Goal: Transaction & Acquisition: Purchase product/service

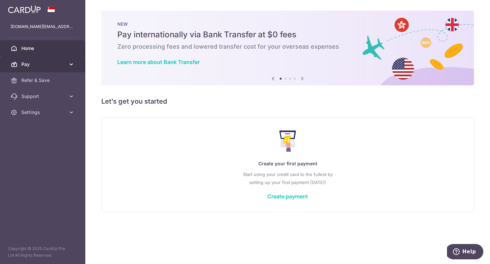
click at [62, 63] on span "Pay" at bounding box center [43, 64] width 44 height 7
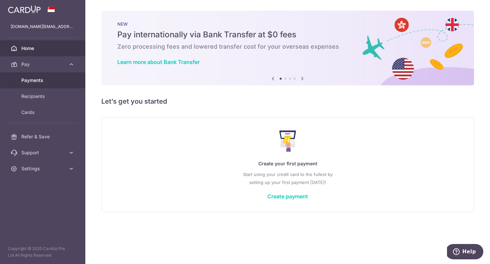
click at [42, 82] on span "Payments" at bounding box center [43, 80] width 44 height 7
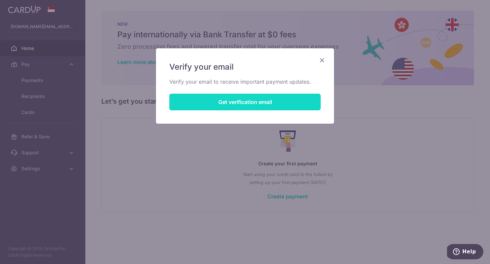
click at [274, 103] on button "Get verification email" at bounding box center [244, 102] width 151 height 17
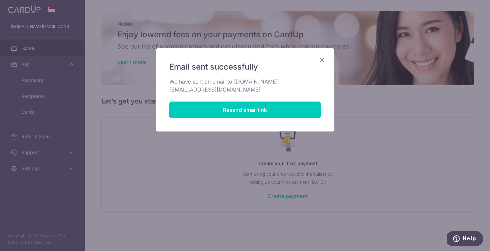
click at [324, 59] on icon "Close" at bounding box center [322, 60] width 8 height 8
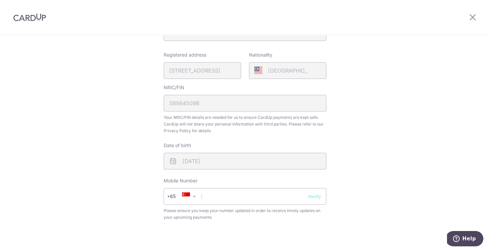
scroll to position [154, 0]
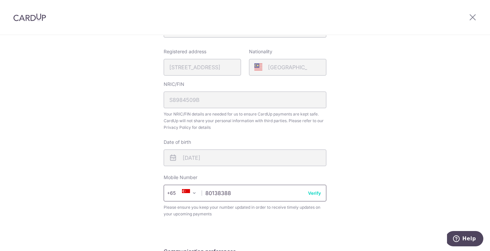
type input "80138388"
click at [316, 194] on button "Verify" at bounding box center [314, 193] width 13 height 7
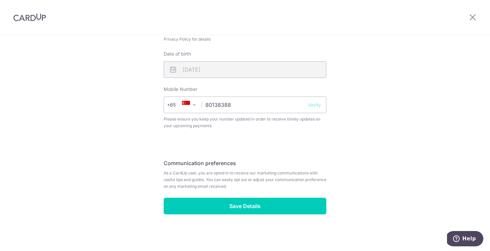
scroll to position [242, 0]
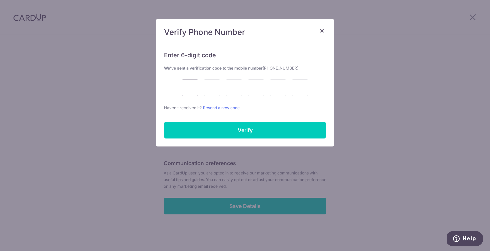
click at [191, 89] on input "text" at bounding box center [190, 88] width 17 height 17
type input "5"
type input "1"
type input "8"
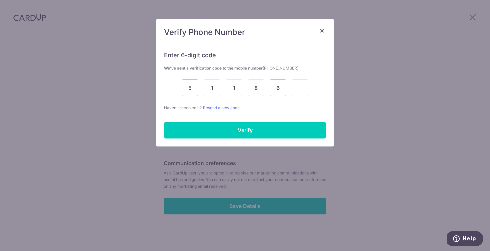
type input "6"
type input "1"
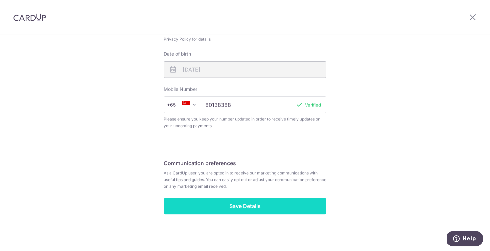
click at [245, 202] on input "Save Details" at bounding box center [245, 206] width 163 height 17
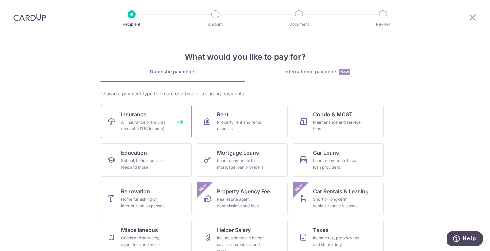
click at [157, 127] on div "All insurance premiums (except NTUC Income)" at bounding box center [145, 125] width 48 height 13
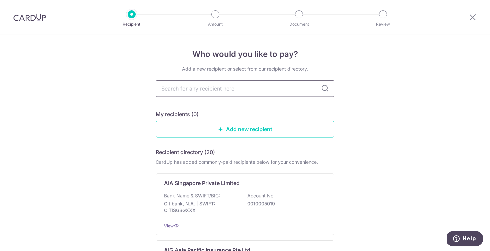
click at [234, 90] on input "text" at bounding box center [245, 88] width 179 height 17
type input "sing"
type input "singlife"
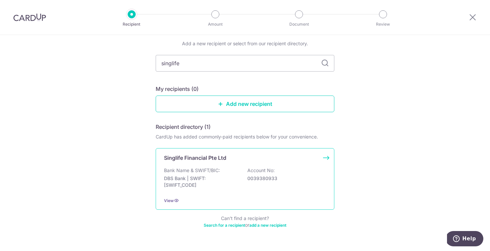
scroll to position [36, 0]
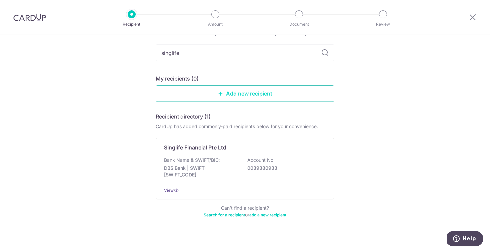
click at [262, 88] on link "Add new recipient" at bounding box center [245, 93] width 179 height 17
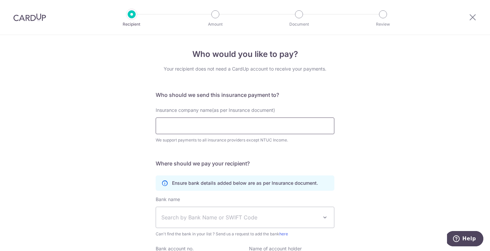
click at [217, 127] on input "Insurance company name(as per Insurance document)" at bounding box center [245, 126] width 179 height 17
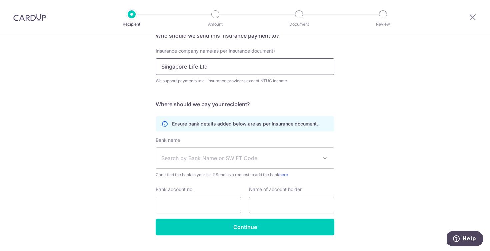
scroll to position [68, 0]
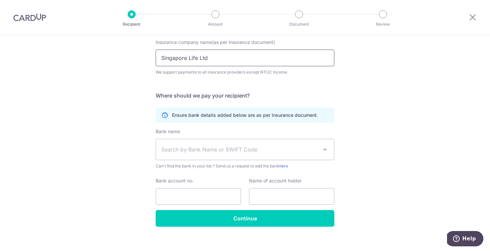
type input "Singapore Life Ltd"
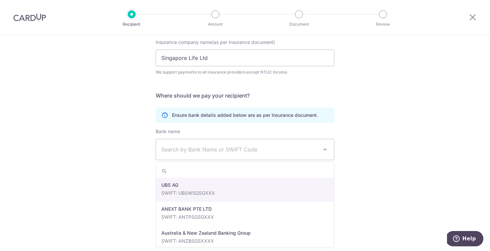
click at [290, 156] on span "Search by Bank Name or SWIFT Code" at bounding box center [245, 149] width 178 height 21
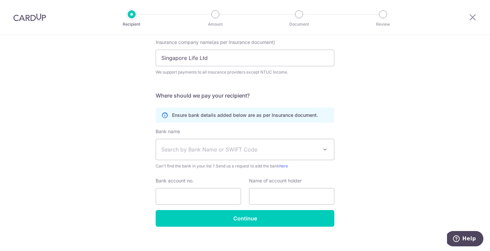
click at [224, 154] on span "Search by Bank Name or SWIFT Code" at bounding box center [245, 149] width 178 height 21
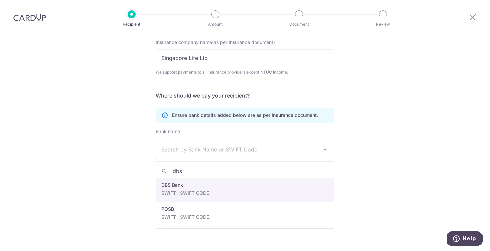
type input "dbs"
select select "6"
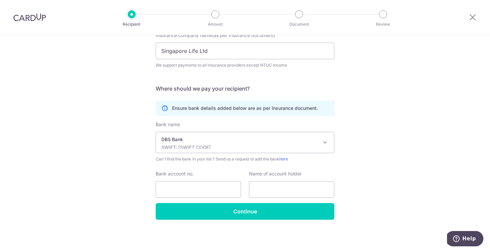
scroll to position [75, 0]
click at [191, 188] on input "Bank account no." at bounding box center [198, 189] width 85 height 17
click at [196, 194] on input "Bank account no." at bounding box center [198, 189] width 85 height 17
paste input "003-958596-9"
type input "003-958596-9"
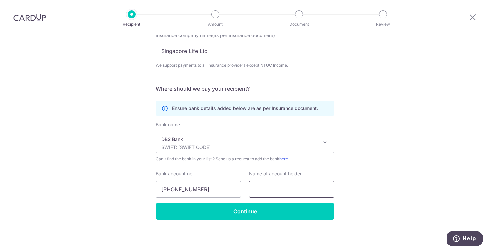
click at [306, 188] on input "text" at bounding box center [291, 189] width 85 height 17
click at [265, 191] on input "text" at bounding box center [291, 189] width 85 height 17
paste input "SINGAPORE LIFE LTD-EBH-5969-SGD"
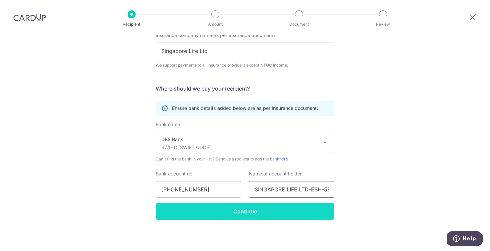
type input "SINGAPORE LIFE LTD-EBH-5969-SGD"
click at [246, 211] on input "Continue" at bounding box center [245, 211] width 179 height 17
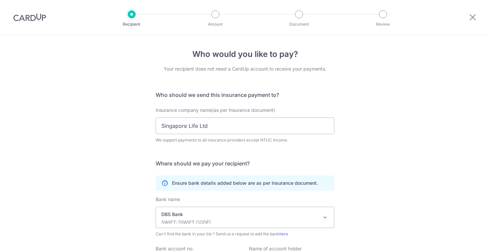
scroll to position [91, 0]
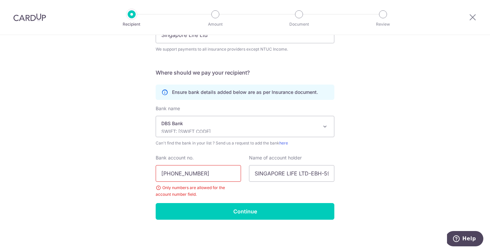
click at [195, 174] on input "[PHONE_NUMBER]" at bounding box center [198, 173] width 85 height 17
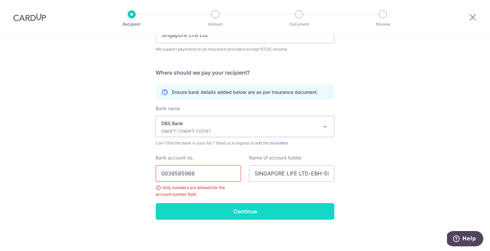
type input "0039585969"
click at [230, 208] on input "Continue" at bounding box center [245, 211] width 179 height 17
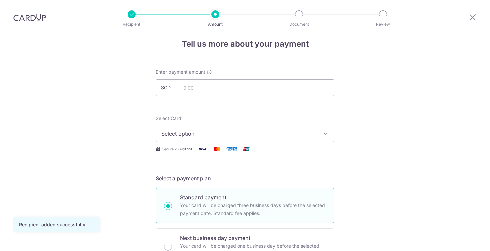
scroll to position [12, 0]
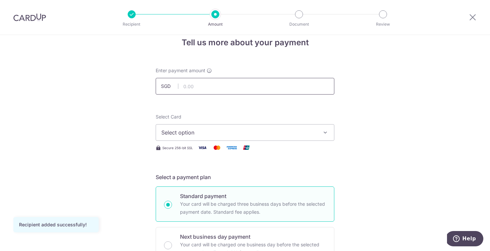
click at [251, 87] on input "text" at bounding box center [245, 86] width 179 height 17
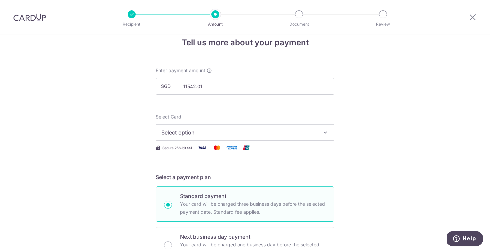
type input "11,542.01"
click at [280, 130] on span "Select option" at bounding box center [238, 133] width 155 height 8
click at [232, 151] on span "Add credit card" at bounding box center [250, 151] width 155 height 7
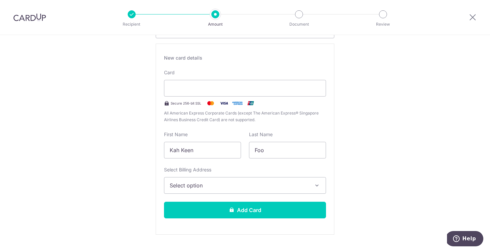
scroll to position [119, 0]
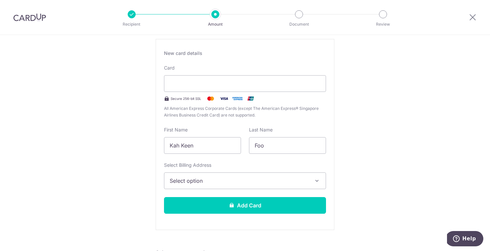
click at [265, 183] on span "Select option" at bounding box center [239, 181] width 139 height 8
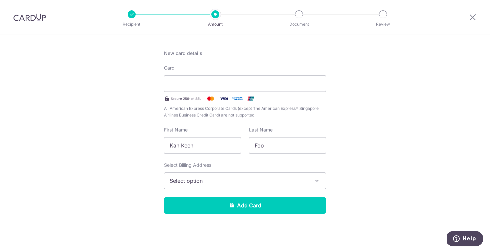
click at [275, 182] on span "Select option" at bounding box center [239, 181] width 139 height 8
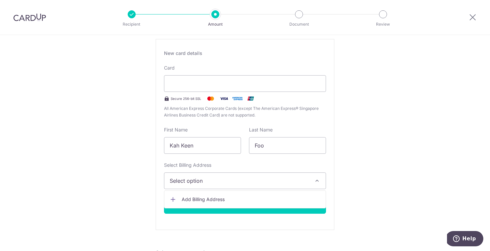
click at [211, 202] on span "Add Billing Address" at bounding box center [251, 199] width 139 height 7
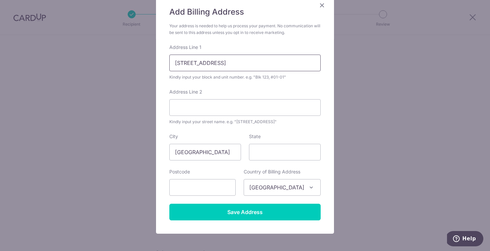
scroll to position [67, 0]
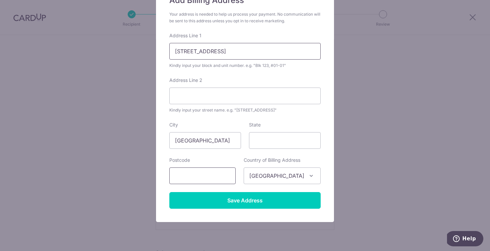
type input "603B Punggol Road #08-714"
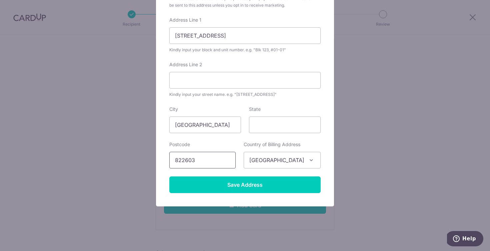
scroll to position [86, 0]
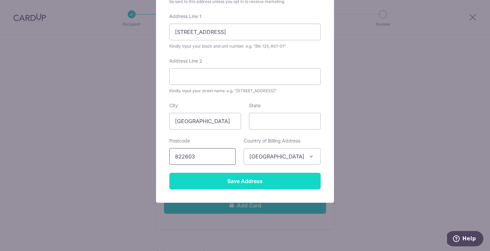
type input "822603"
click at [250, 182] on input "Save Address" at bounding box center [244, 181] width 151 height 17
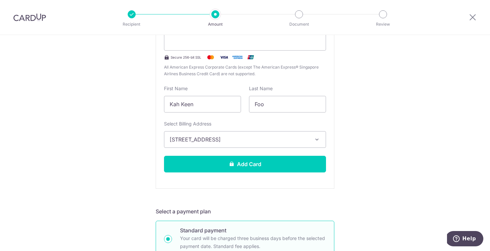
scroll to position [163, 0]
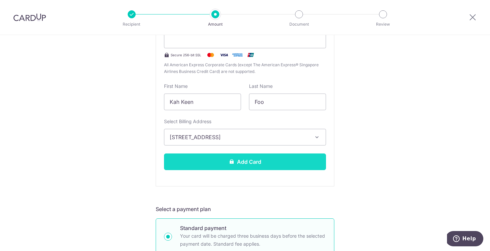
click at [257, 160] on button "Add Card" at bounding box center [245, 162] width 162 height 17
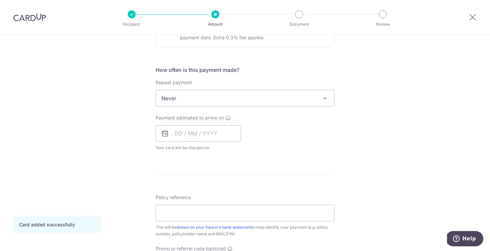
scroll to position [228, 0]
click at [214, 136] on input "text" at bounding box center [198, 133] width 85 height 17
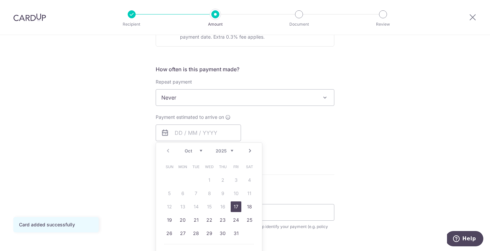
click at [234, 206] on link "17" at bounding box center [236, 207] width 11 height 11
type input "[DATE]"
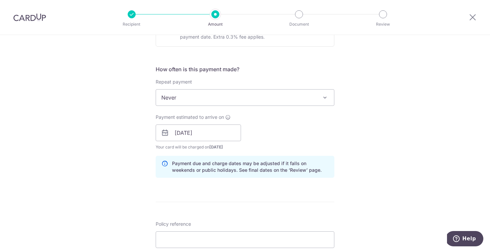
scroll to position [315, 0]
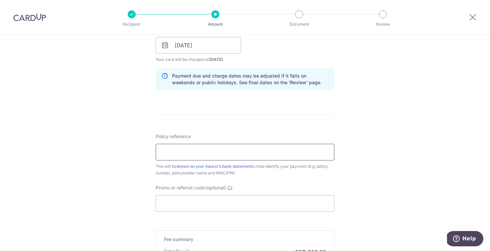
click at [233, 158] on input "Policy reference" at bounding box center [245, 152] width 179 height 17
paste input "3101468"
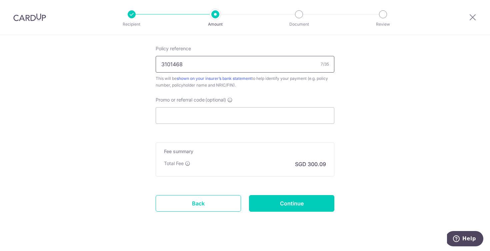
scroll to position [403, 0]
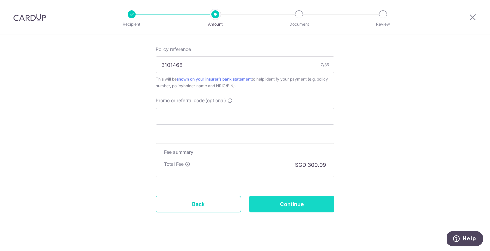
type input "3101468"
click at [294, 201] on input "Continue" at bounding box center [291, 204] width 85 height 17
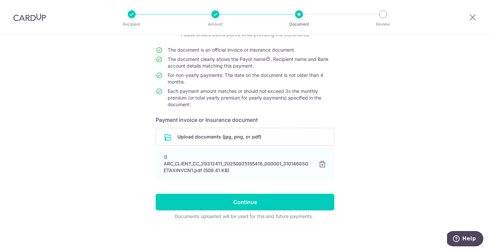
scroll to position [54, 0]
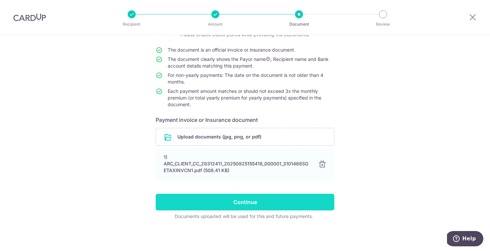
click at [242, 203] on input "Continue" at bounding box center [245, 202] width 179 height 17
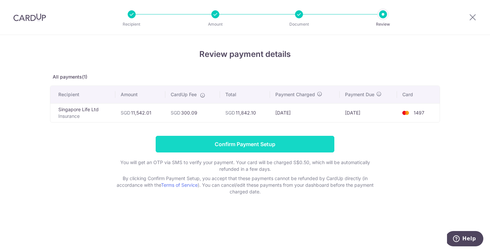
click at [245, 144] on input "Confirm Payment Setup" at bounding box center [245, 144] width 179 height 17
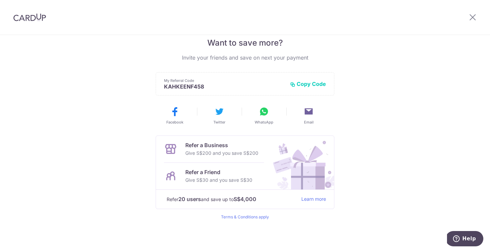
scroll to position [140, 0]
click at [469, 18] on icon at bounding box center [473, 17] width 8 height 8
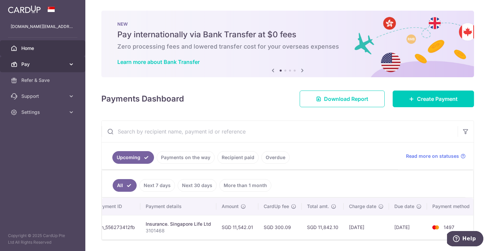
click at [69, 63] on icon at bounding box center [71, 64] width 7 height 7
click at [75, 63] on link "Pay" at bounding box center [42, 64] width 85 height 16
click at [32, 9] on img at bounding box center [24, 9] width 33 height 8
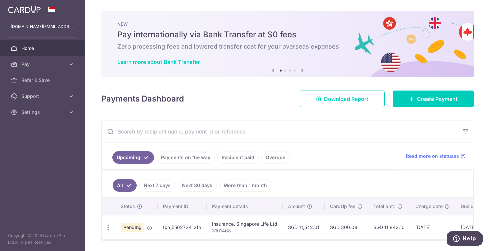
click at [301, 72] on icon at bounding box center [302, 70] width 8 height 8
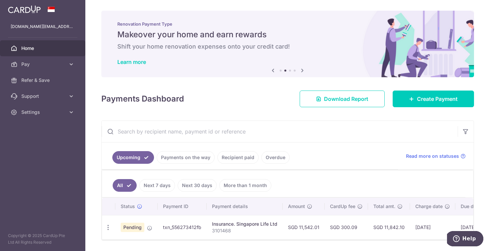
click at [301, 72] on icon at bounding box center [302, 70] width 8 height 8
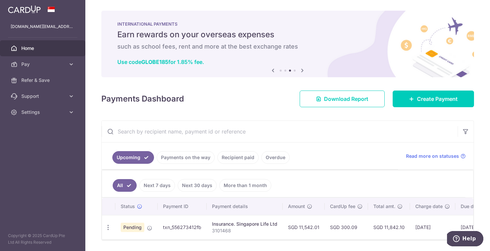
click at [271, 69] on icon at bounding box center [273, 70] width 8 height 8
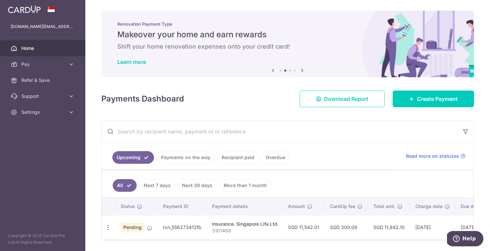
click at [303, 71] on icon at bounding box center [302, 70] width 8 height 8
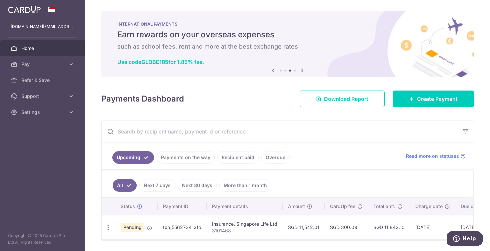
click at [303, 71] on icon at bounding box center [302, 70] width 8 height 8
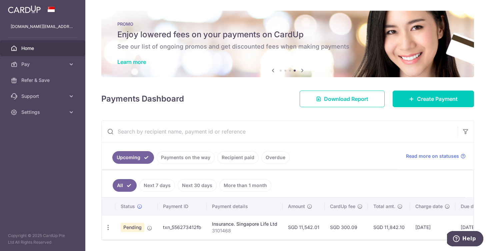
click at [303, 71] on icon at bounding box center [302, 70] width 8 height 8
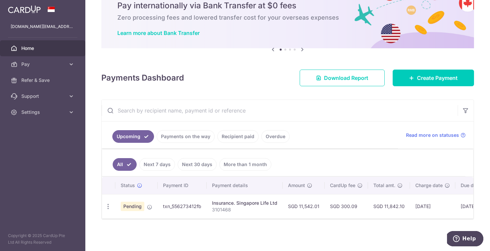
scroll to position [21, 0]
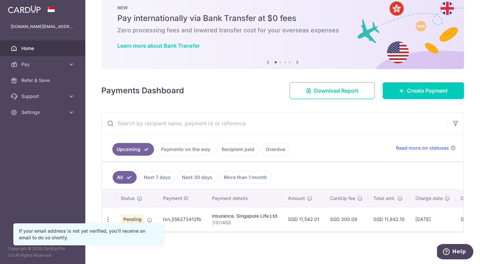
scroll to position [16, 0]
click at [417, 91] on span "Create Payment" at bounding box center [427, 91] width 41 height 8
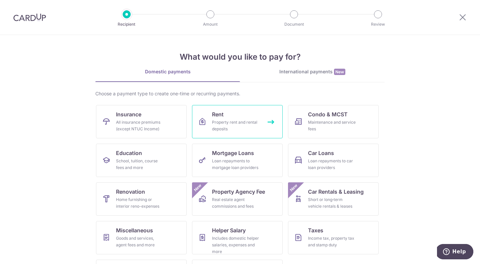
click at [250, 117] on link "Rent Property rent and rental deposits" at bounding box center [237, 121] width 91 height 33
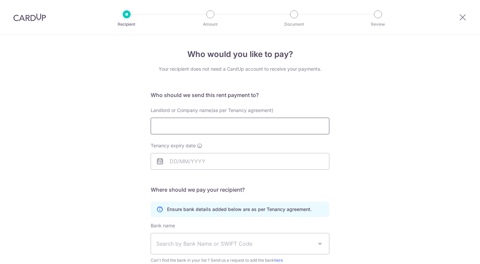
click at [239, 124] on input "Landlord or Company name(as per Tenancy agreement)" at bounding box center [240, 126] width 179 height 17
click at [237, 125] on input "Landlord or Company name(as per Tenancy agreement)" at bounding box center [240, 126] width 179 height 17
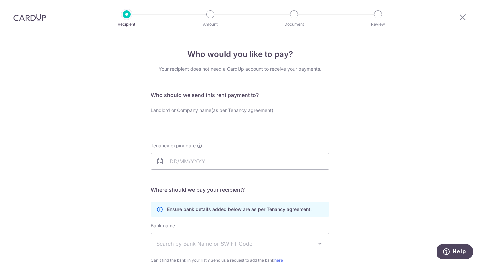
click at [231, 128] on input "Landlord or Company name(as per Tenancy agreement)" at bounding box center [240, 126] width 179 height 17
click at [200, 128] on input "Landlord or Company name(as per Tenancy agreement)" at bounding box center [240, 126] width 179 height 17
type input "Verve Offices (L23) Pte. Ltd."
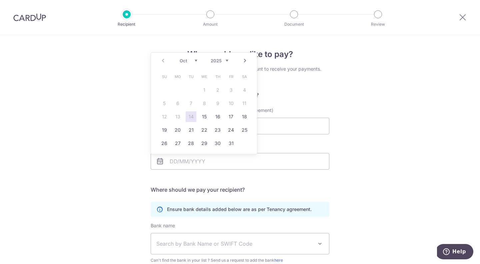
click at [418, 97] on div "Who would you like to pay? Your recipient does not need a CardUp account to rec…" at bounding box center [240, 193] width 480 height 317
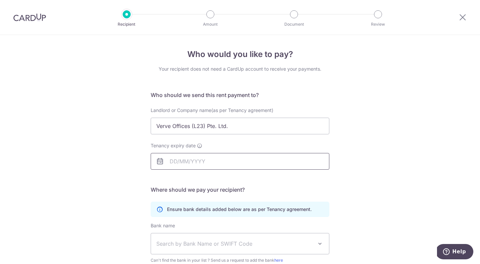
click at [198, 166] on input "Tenancy expiry date" at bounding box center [240, 161] width 179 height 17
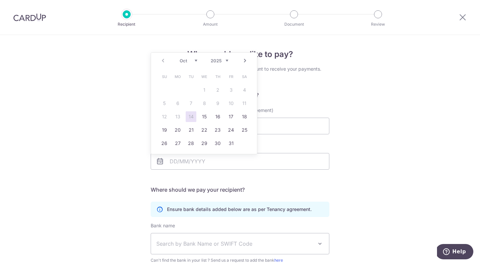
click at [219, 56] on div "Prev Next Oct Nov Dec 2025 2026 2027 2028 2029 2030 2031 2032 2033 2034 2035" at bounding box center [204, 61] width 106 height 16
click at [203, 146] on link "30" at bounding box center [204, 143] width 11 height 11
type input "30/09/2026"
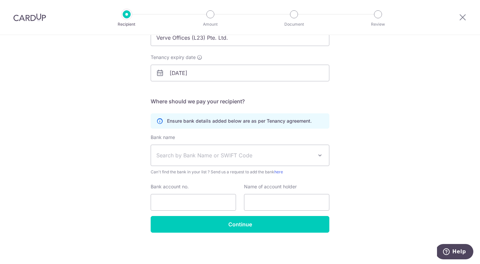
scroll to position [88, 0]
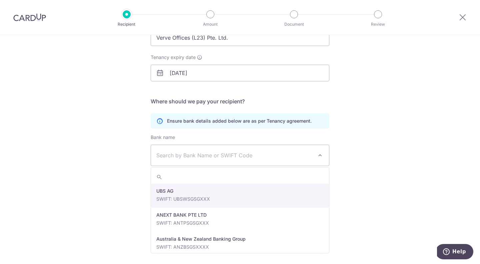
click at [237, 155] on span "Search by Bank Name or SWIFT Code" at bounding box center [234, 155] width 157 height 8
type input "united"
select select "23668"
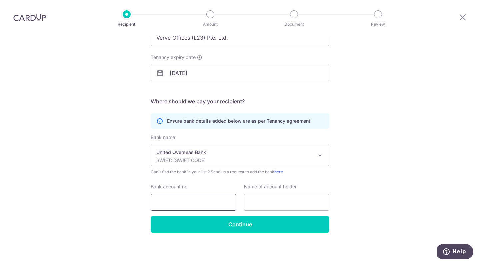
click at [199, 199] on input "Bank account no." at bounding box center [193, 202] width 85 height 17
type input "7183000504"
click at [311, 206] on input "text" at bounding box center [286, 202] width 85 height 17
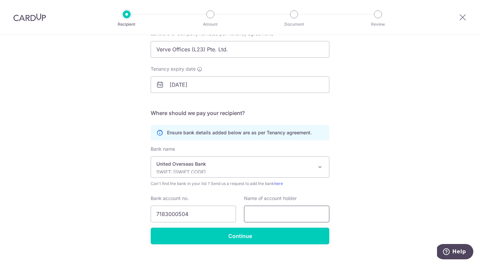
scroll to position [76, 0]
drag, startPoint x: 246, startPoint y: 53, endPoint x: 143, endPoint y: 51, distance: 103.7
click at [143, 51] on div "Who would you like to pay? Your recipient does not need a CardUp account to rec…" at bounding box center [240, 117] width 480 height 317
click at [277, 212] on input "text" at bounding box center [286, 214] width 85 height 17
paste input "Verve Offices (L23) Pte. Ltd."
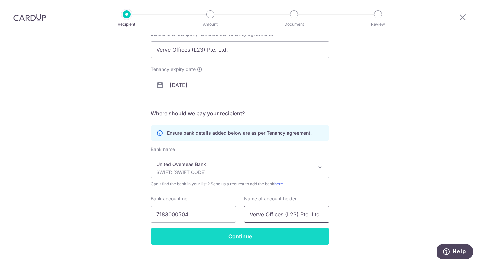
type input "Verve Offices (L23) Pte. Ltd."
click at [270, 237] on input "Continue" at bounding box center [240, 236] width 179 height 17
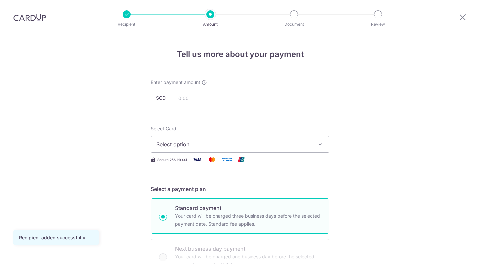
click at [204, 98] on input "text" at bounding box center [240, 98] width 179 height 17
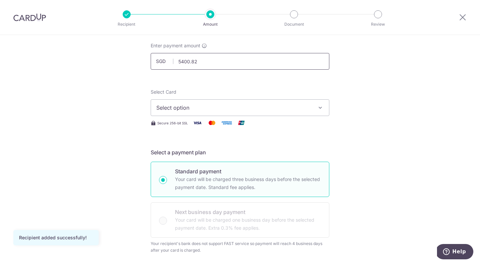
scroll to position [40, 0]
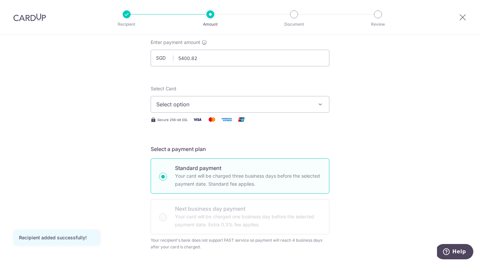
type input "5,400.82"
click at [299, 105] on span "Select option" at bounding box center [233, 104] width 155 height 8
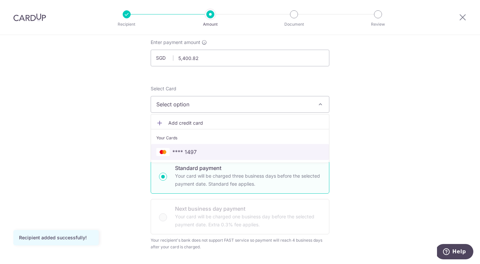
click at [221, 154] on span "**** 1497" at bounding box center [239, 152] width 167 height 8
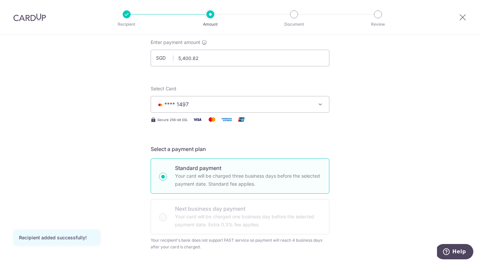
scroll to position [203, 0]
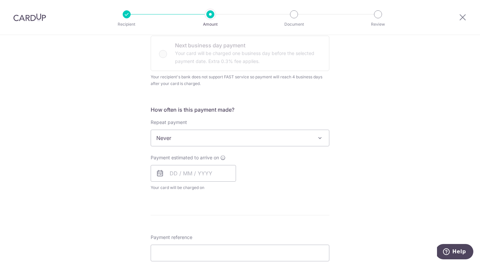
click at [269, 136] on span "Never" at bounding box center [240, 138] width 178 height 16
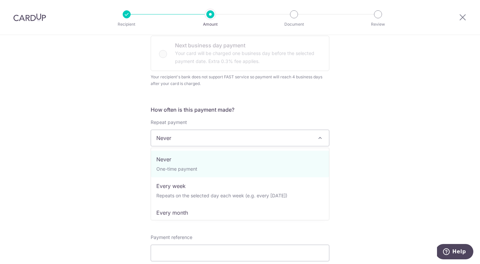
click at [269, 136] on span "Never" at bounding box center [240, 138] width 178 height 16
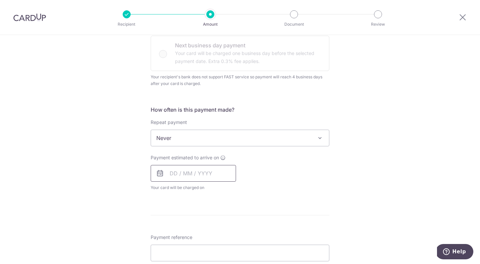
click at [196, 174] on input "text" at bounding box center [193, 173] width 85 height 17
click at [230, 252] on link "17" at bounding box center [231, 247] width 11 height 11
type input "[DATE]"
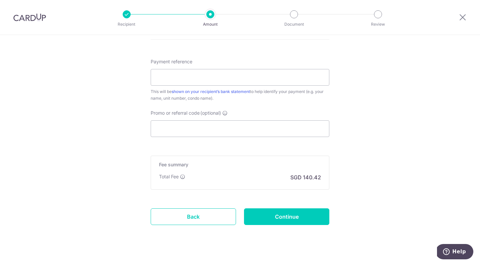
scroll to position [409, 0]
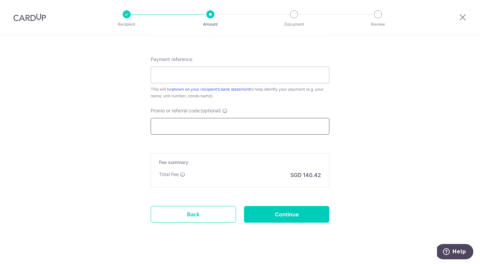
click at [218, 127] on input "Promo or referral code (optional)" at bounding box center [240, 126] width 179 height 17
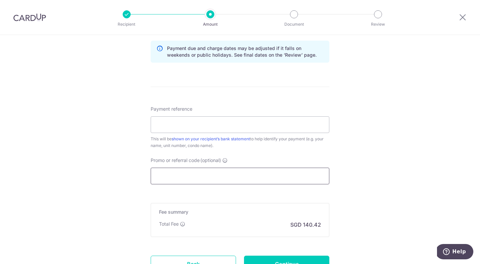
scroll to position [357, 0]
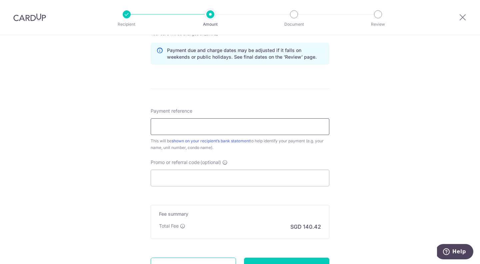
click at [204, 127] on input "Payment reference" at bounding box center [240, 126] width 179 height 17
type input "I"
click at [213, 129] on input "Payment reference" at bounding box center [240, 126] width 179 height 17
type input "Invoice 1300"
click at [204, 181] on input "Promo or referral code (optional)" at bounding box center [240, 178] width 179 height 17
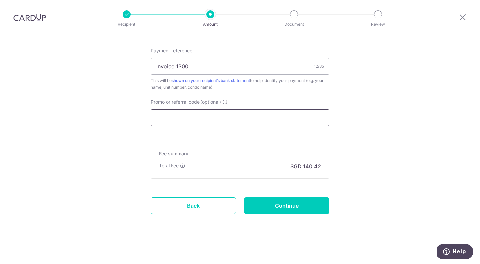
scroll to position [417, 0]
click at [299, 211] on input "Continue" at bounding box center [286, 205] width 85 height 17
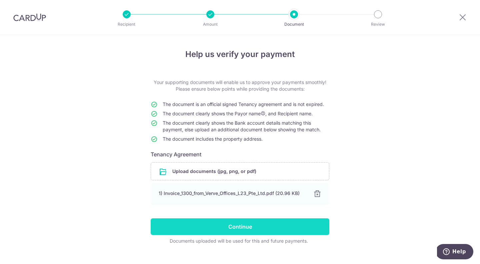
click at [244, 228] on input "Continue" at bounding box center [240, 226] width 179 height 17
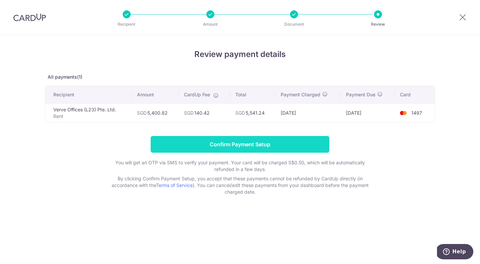
click at [243, 147] on input "Confirm Payment Setup" at bounding box center [240, 144] width 179 height 17
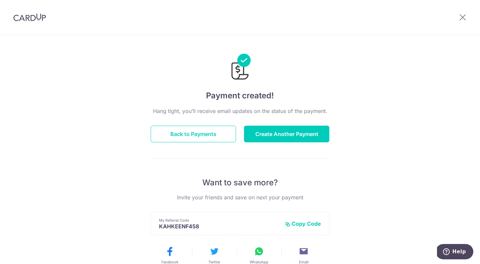
click at [427, 117] on div "Payment created! Hang tight, you’ll receive email updates on the status of the …" at bounding box center [240, 213] width 480 height 356
click at [461, 15] on icon at bounding box center [463, 17] width 8 height 8
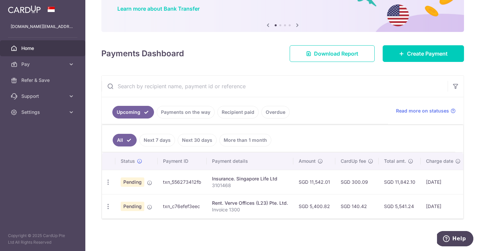
scroll to position [53, 0]
click at [423, 51] on span "Create Payment" at bounding box center [427, 54] width 41 height 8
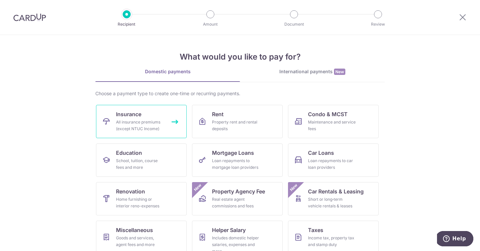
click at [146, 124] on div "All insurance premiums (except NTUC Income)" at bounding box center [140, 125] width 48 height 13
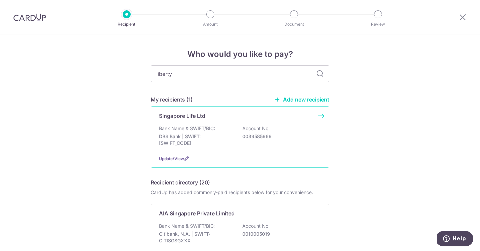
type input "liberty"
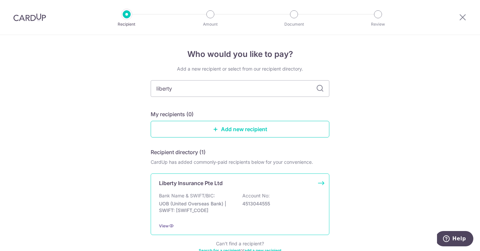
click at [293, 219] on div "Liberty Insurance Pte Ltd Bank Name & SWIFT/BIC: UOB (United Overseas Bank) | S…" at bounding box center [240, 205] width 179 height 62
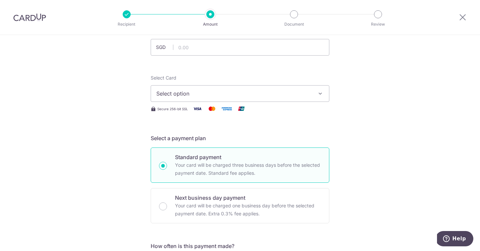
scroll to position [86, 0]
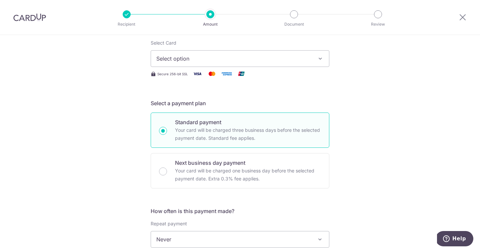
click at [263, 55] on span "Select option" at bounding box center [233, 59] width 155 height 8
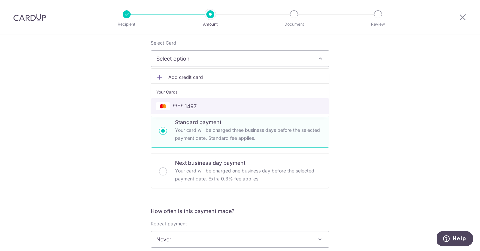
click at [244, 111] on link "**** 1497" at bounding box center [240, 106] width 178 height 16
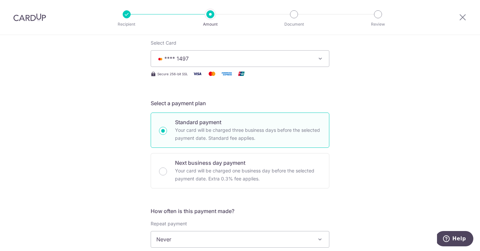
scroll to position [6, 0]
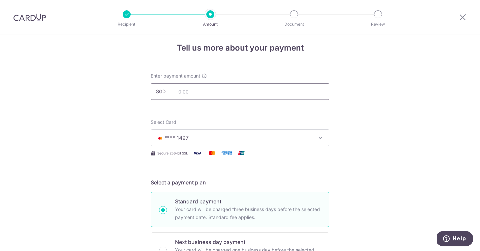
click at [202, 92] on input "text" at bounding box center [240, 91] width 179 height 17
type input "6,540.00"
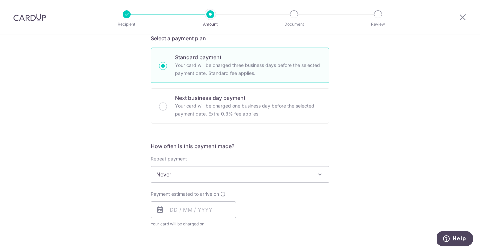
scroll to position [153, 0]
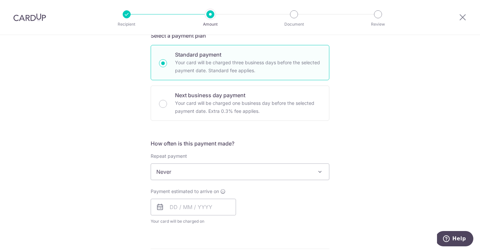
click at [267, 171] on span "Never" at bounding box center [240, 172] width 178 height 16
click at [200, 211] on input "text" at bounding box center [193, 207] width 85 height 17
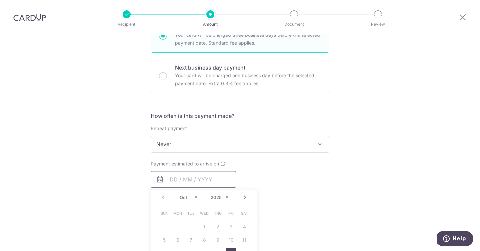
scroll to position [184, 0]
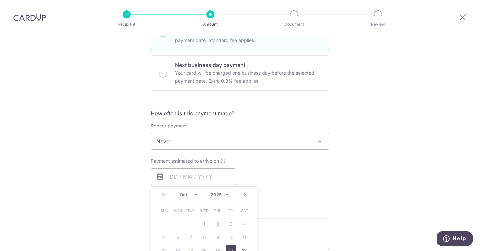
click at [231, 248] on link "17" at bounding box center [231, 251] width 11 height 11
type input "[DATE]"
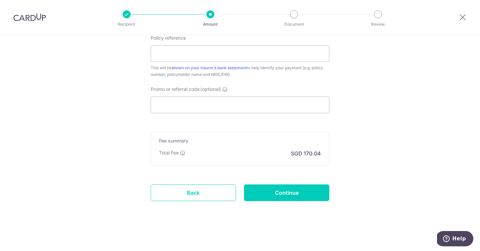
scroll to position [414, 0]
